Goal: Task Accomplishment & Management: Manage account settings

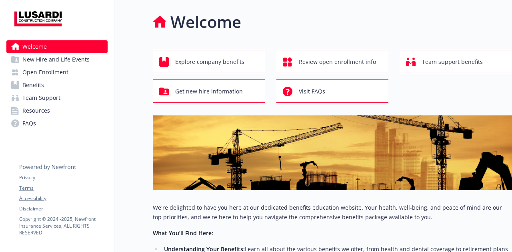
click at [52, 82] on link "Benefits" at bounding box center [56, 85] width 101 height 13
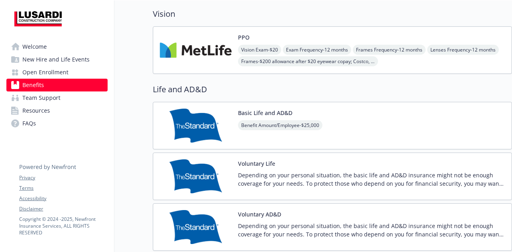
scroll to position [400, 0]
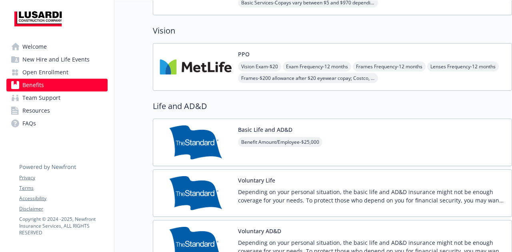
click at [344, 149] on div "Basic Life and AD&D Benefit Amount/Employee - $25,000" at bounding box center [332, 143] width 359 height 48
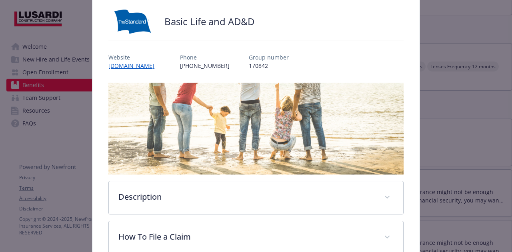
scroll to position [64, 0]
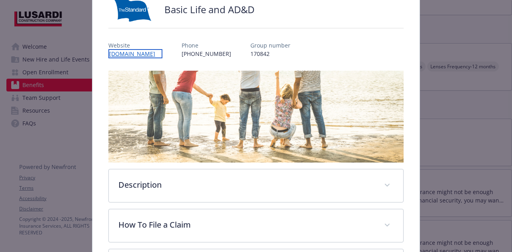
click at [134, 56] on link "[DOMAIN_NAME]" at bounding box center [135, 53] width 54 height 9
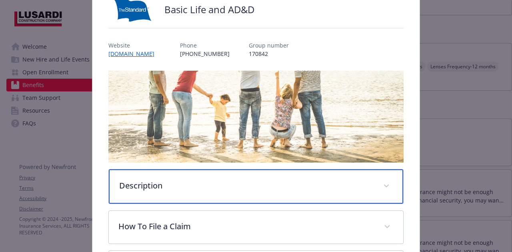
drag, startPoint x: 228, startPoint y: 185, endPoint x: 231, endPoint y: 188, distance: 4.3
click at [228, 185] on p "Description" at bounding box center [246, 186] width 254 height 12
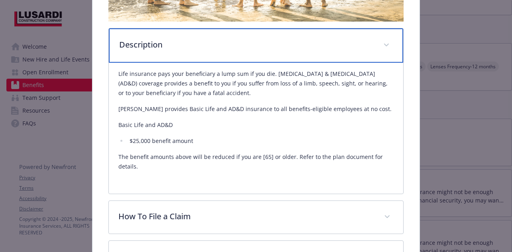
scroll to position [264, 0]
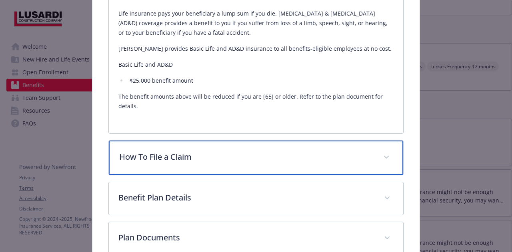
click at [220, 159] on p "How To File a Claim" at bounding box center [246, 157] width 254 height 12
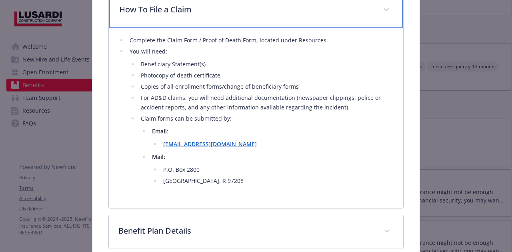
scroll to position [424, 0]
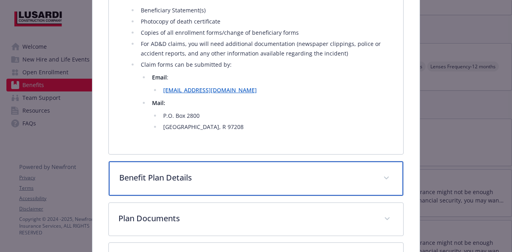
click at [179, 176] on p "Benefit Plan Details" at bounding box center [246, 178] width 254 height 12
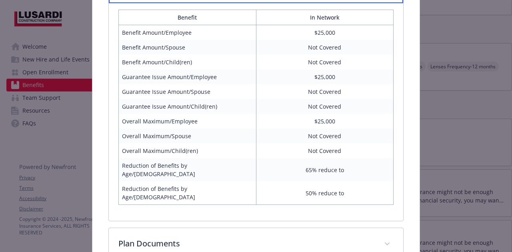
scroll to position [662, 0]
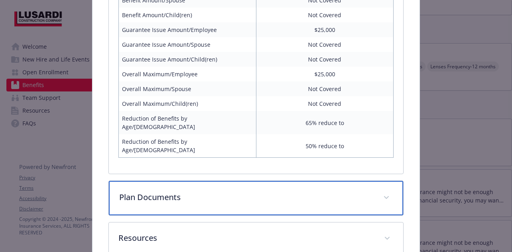
click at [222, 192] on p "Plan Documents" at bounding box center [246, 198] width 254 height 12
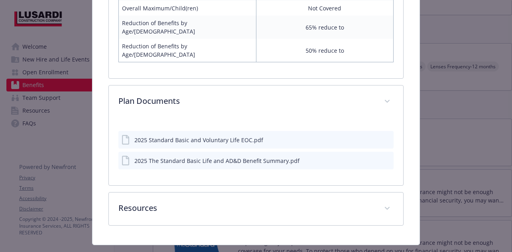
scroll to position [796, 0]
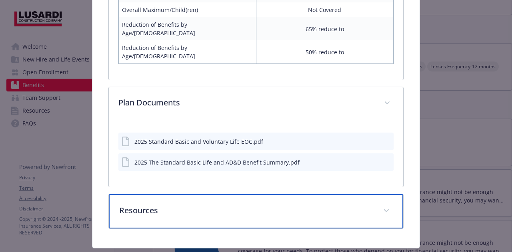
click at [198, 205] on p "Resources" at bounding box center [246, 211] width 254 height 12
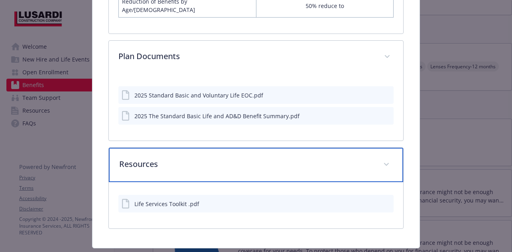
scroll to position [844, 0]
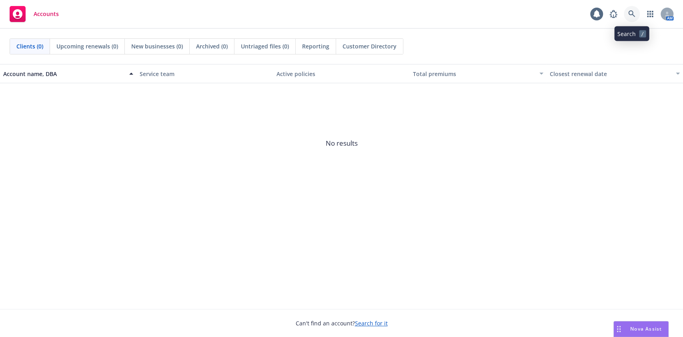
click at [636, 9] on link at bounding box center [631, 14] width 16 height 16
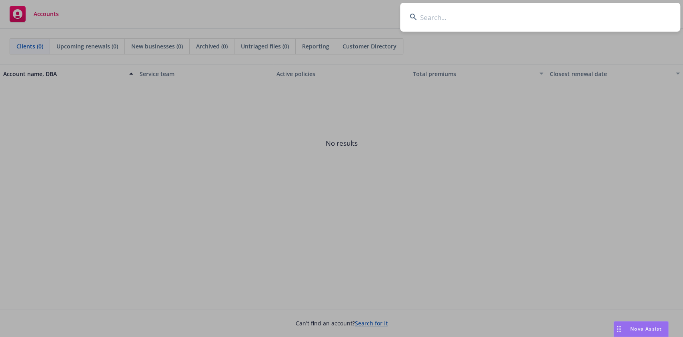
click at [508, 18] on input at bounding box center [540, 17] width 280 height 29
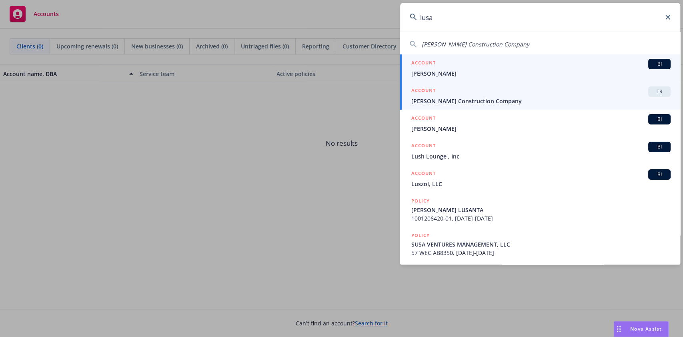
type input "lusa"
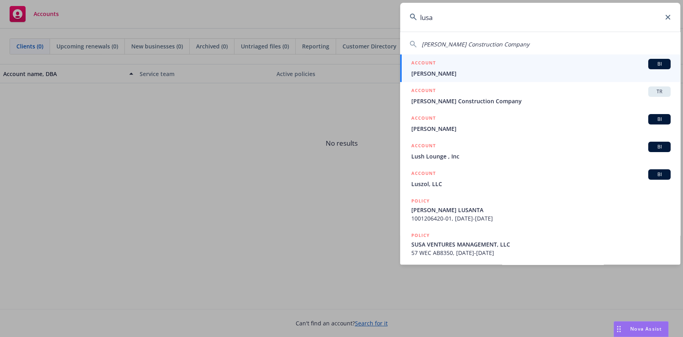
click at [532, 100] on span "[PERSON_NAME] Construction Company" at bounding box center [540, 101] width 259 height 8
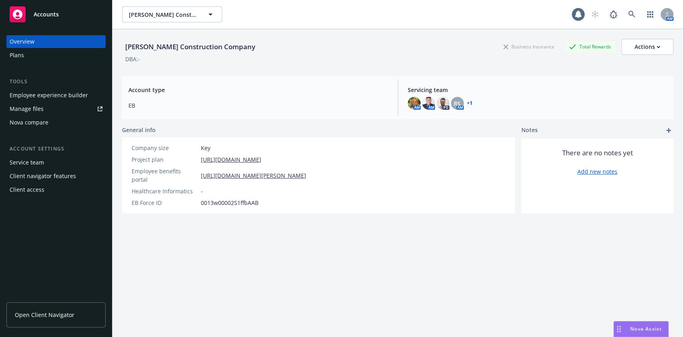
click at [80, 98] on div "Employee experience builder" at bounding box center [49, 95] width 78 height 13
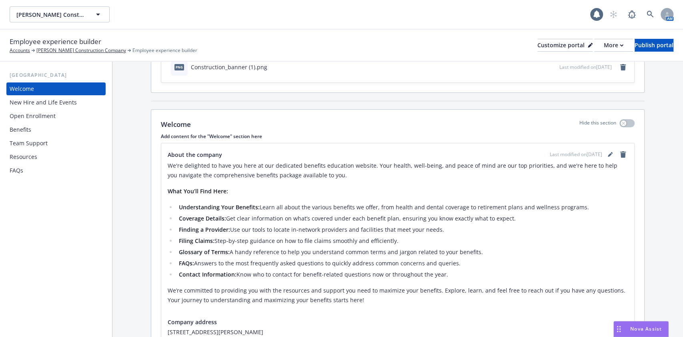
scroll to position [114, 0]
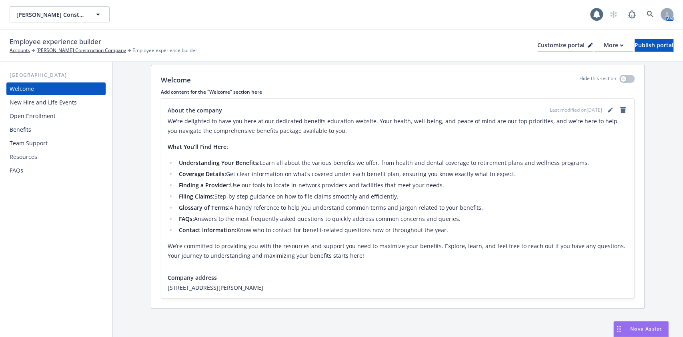
click at [32, 123] on div "Benefits" at bounding box center [56, 129] width 93 height 13
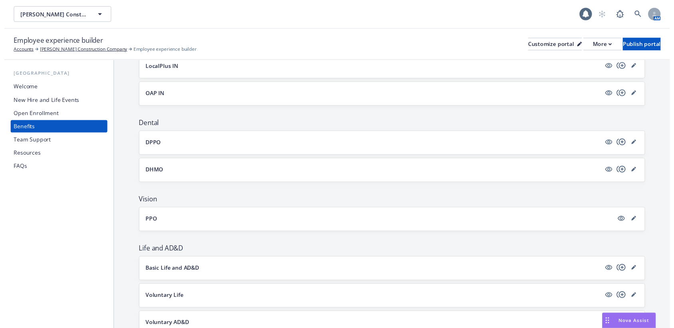
scroll to position [266, 0]
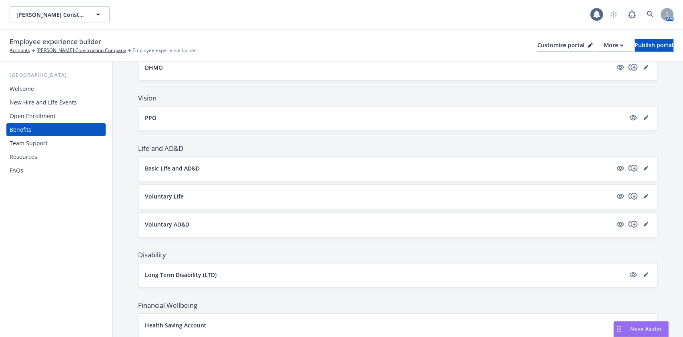
click at [630, 167] on div at bounding box center [632, 168] width 35 height 10
click at [643, 166] on icon "editPencil" at bounding box center [645, 168] width 5 height 5
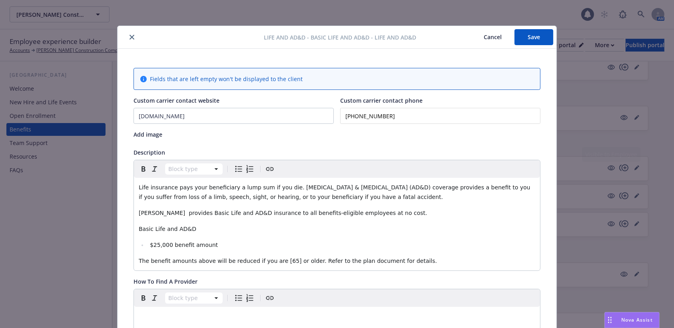
scroll to position [24, 0]
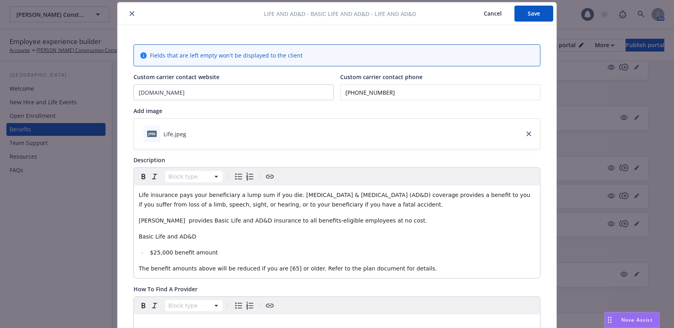
drag, startPoint x: 289, startPoint y: 172, endPoint x: 526, endPoint y: 155, distance: 238.1
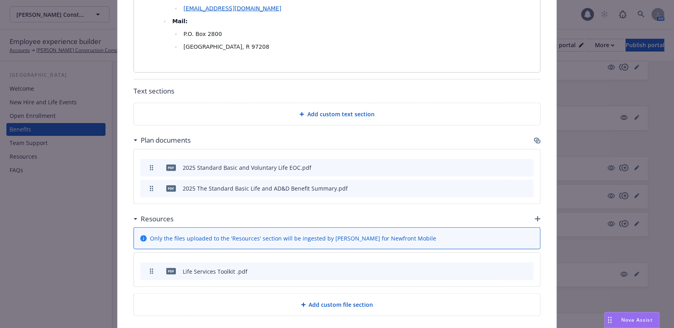
scroll to position [557, 0]
